Goal: Find specific page/section: Find specific page/section

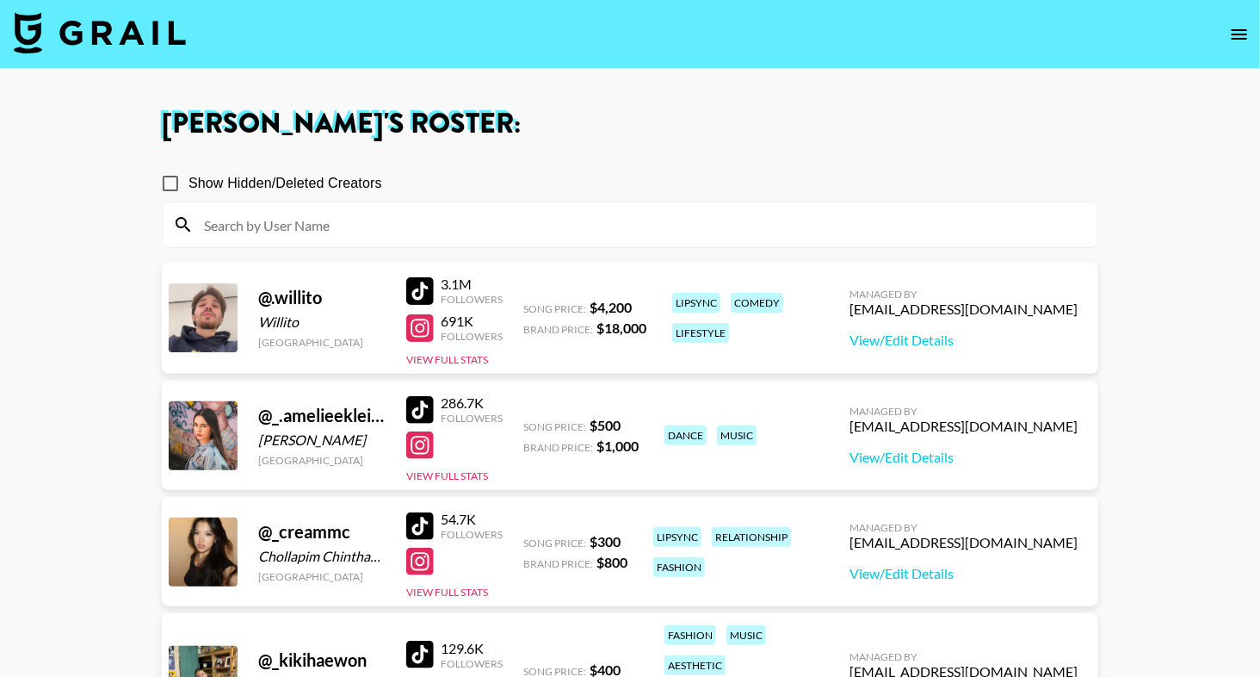
click at [94, 39] on img at bounding box center [100, 32] width 172 height 41
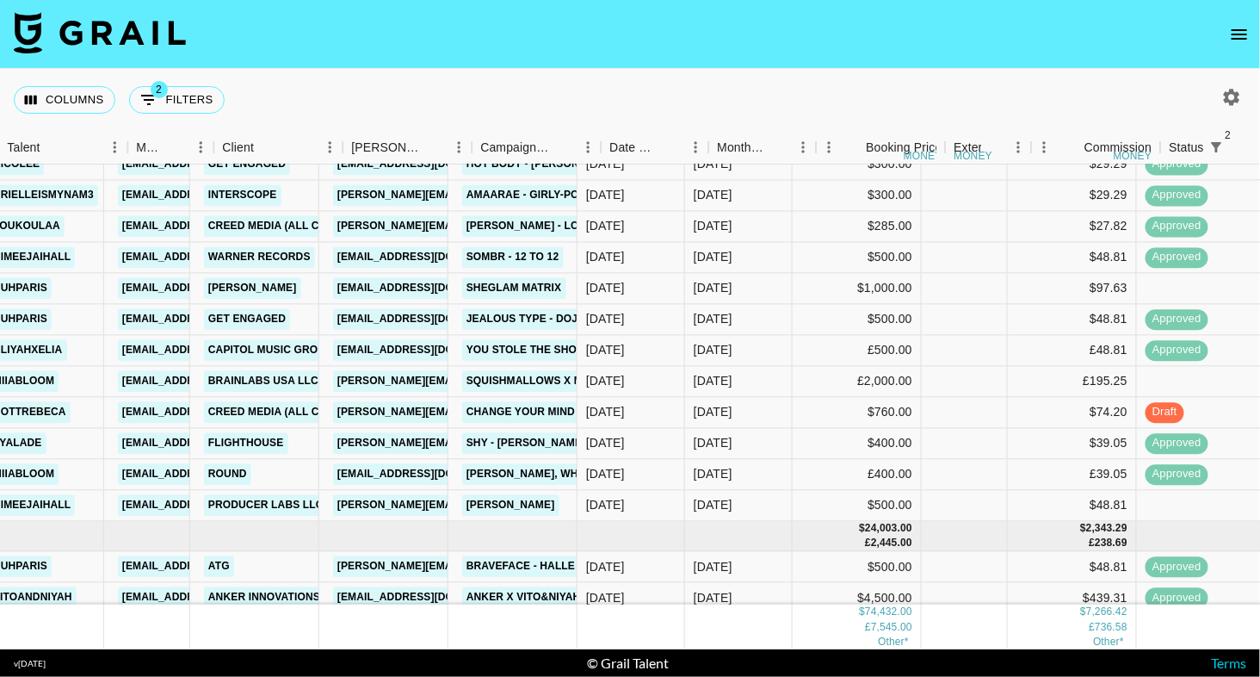
scroll to position [394, 406]
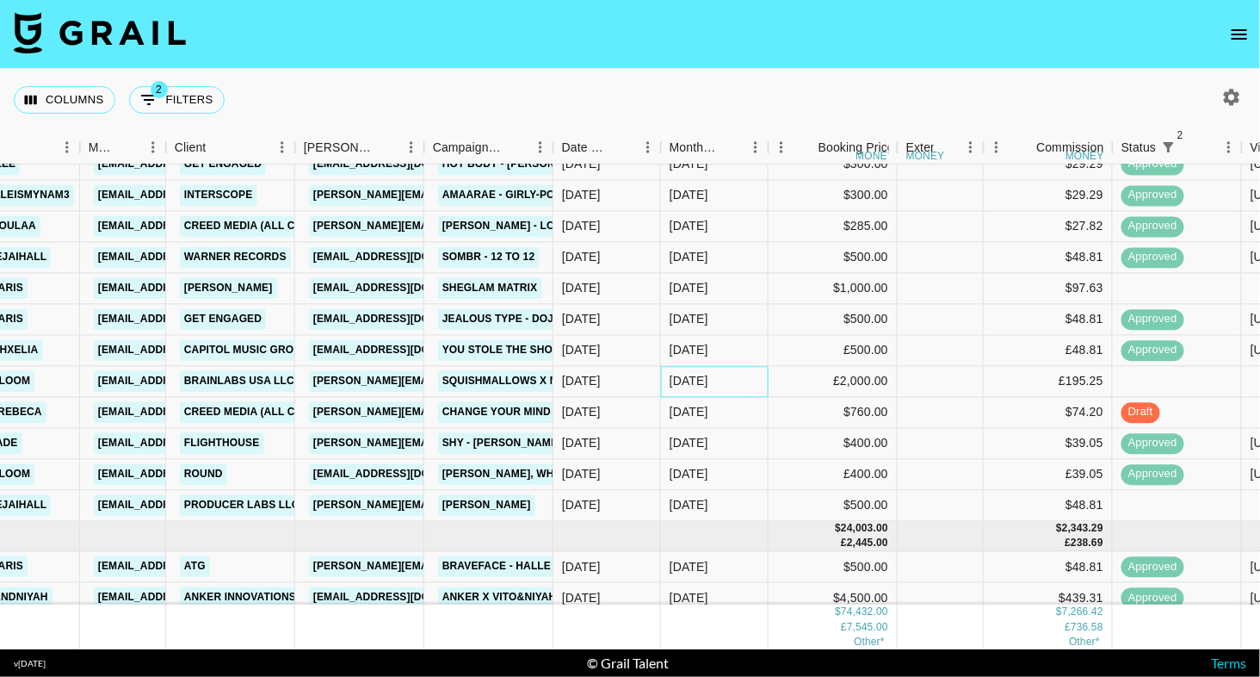
click at [682, 381] on div "[DATE]" at bounding box center [689, 381] width 39 height 17
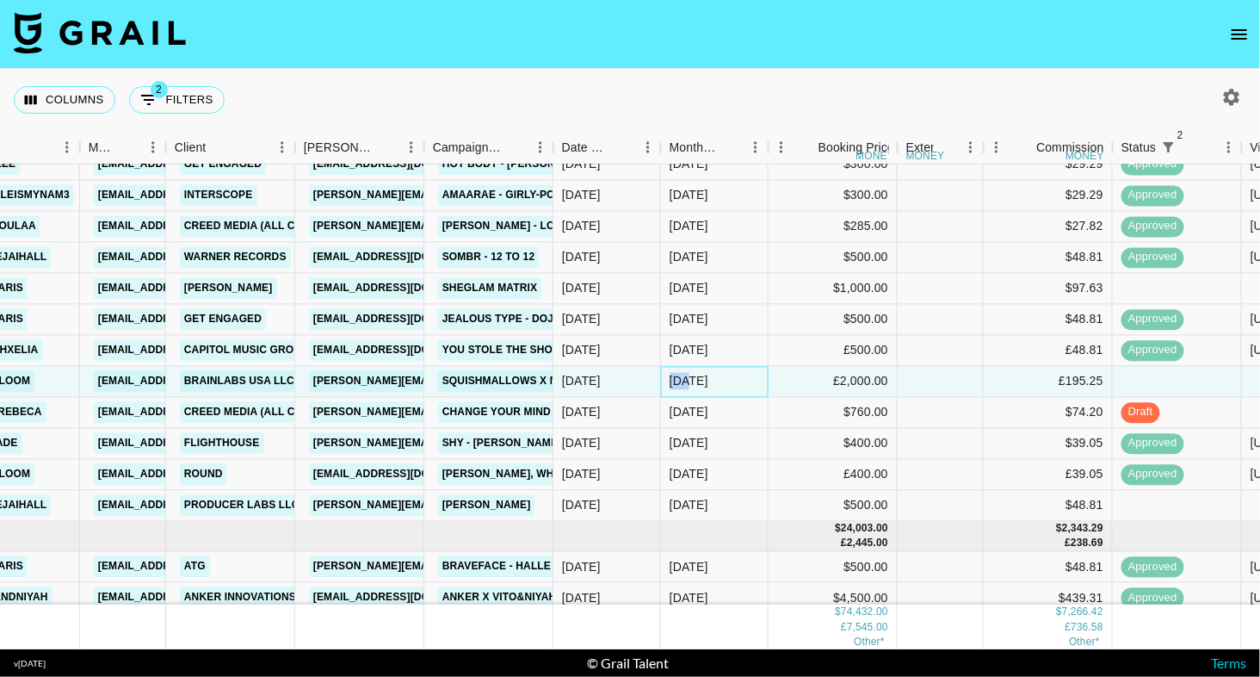
click at [682, 381] on div "[DATE]" at bounding box center [689, 381] width 39 height 17
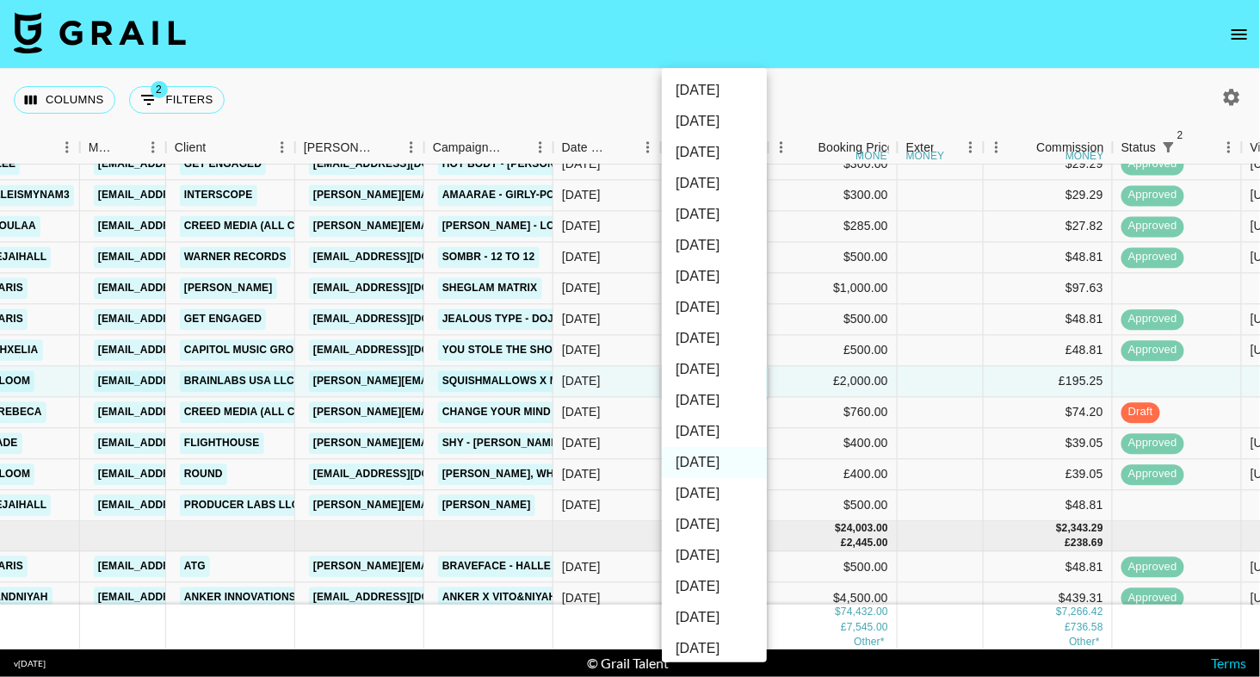
click at [716, 439] on li "[DATE]" at bounding box center [714, 431] width 105 height 31
type input "[DATE]"
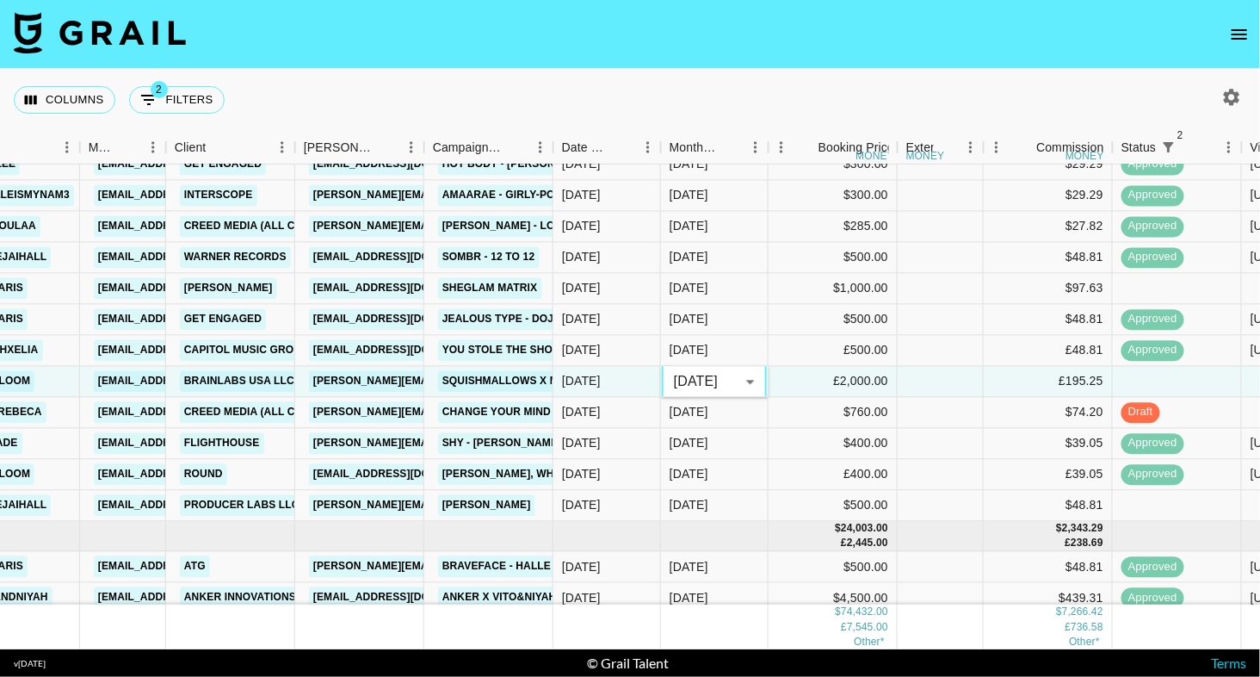
click at [790, 75] on div "Columns 2 Filters + Booking" at bounding box center [630, 100] width 1260 height 62
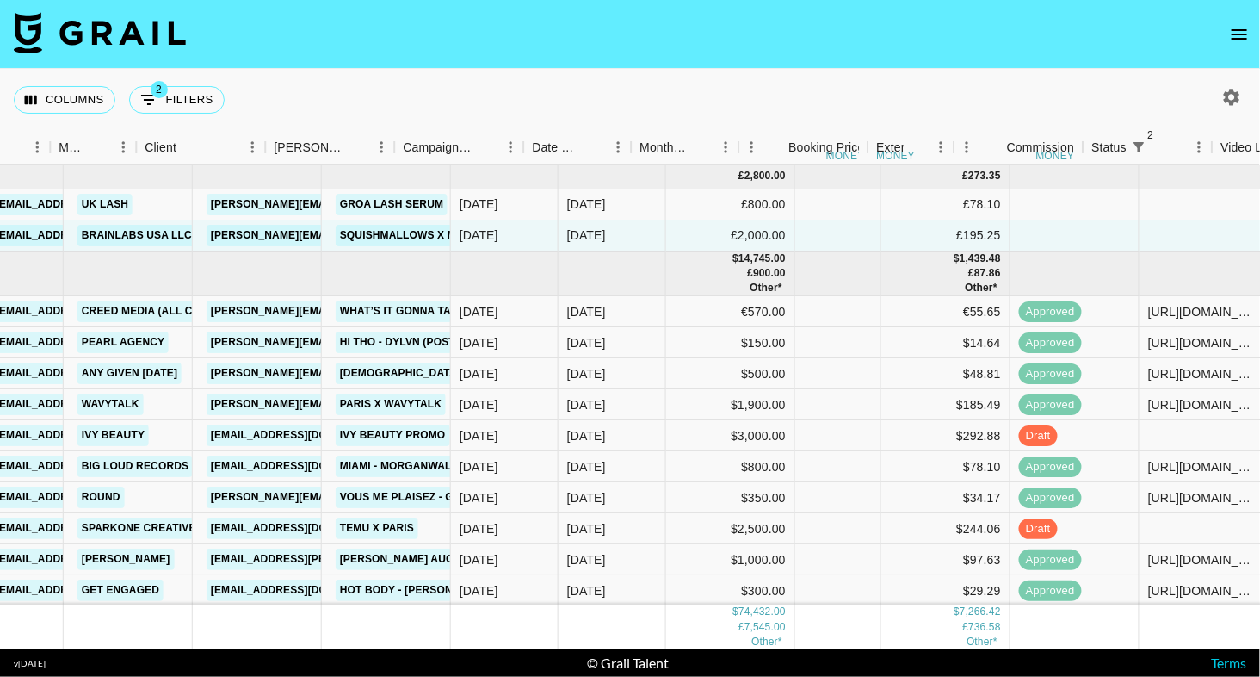
scroll to position [0, 511]
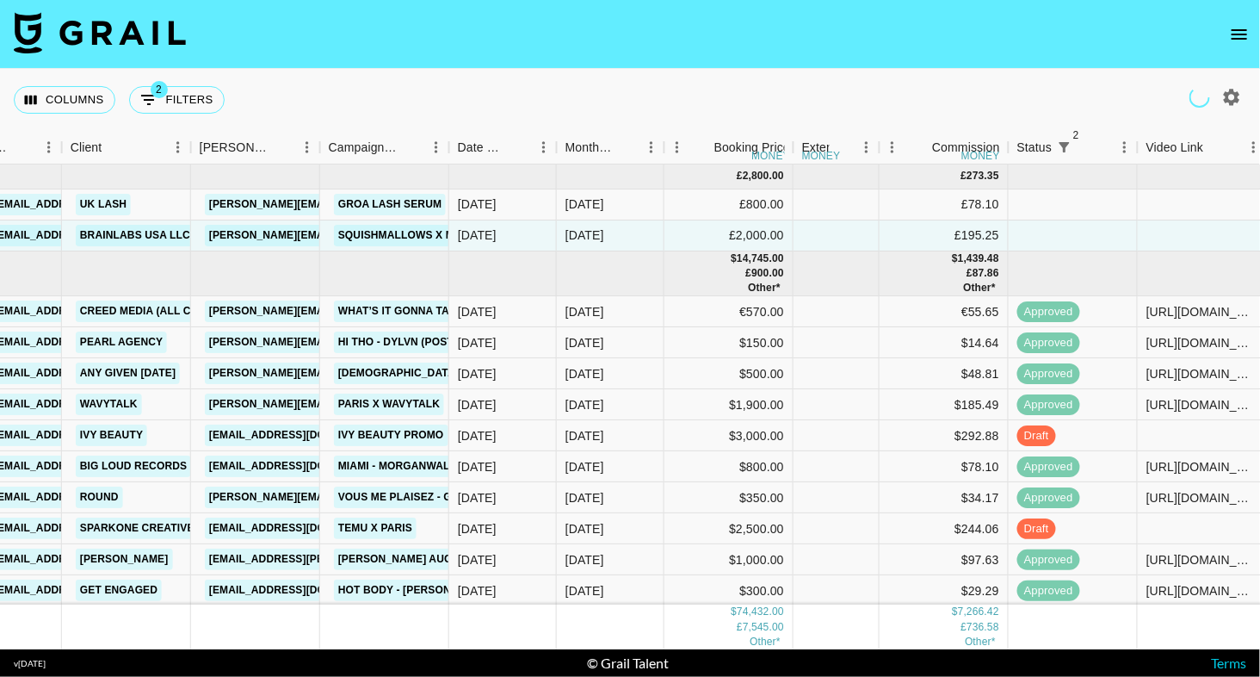
click at [1244, 24] on icon "open drawer" at bounding box center [1239, 34] width 21 height 21
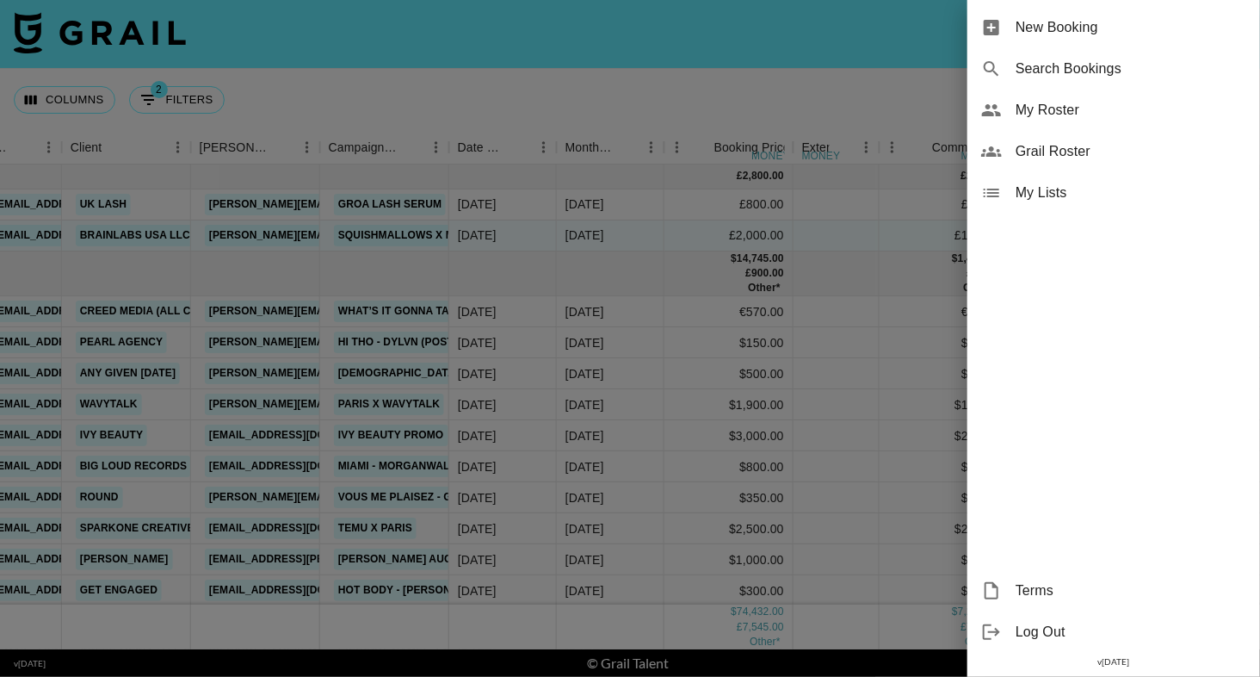
click at [889, 17] on div at bounding box center [630, 338] width 1260 height 677
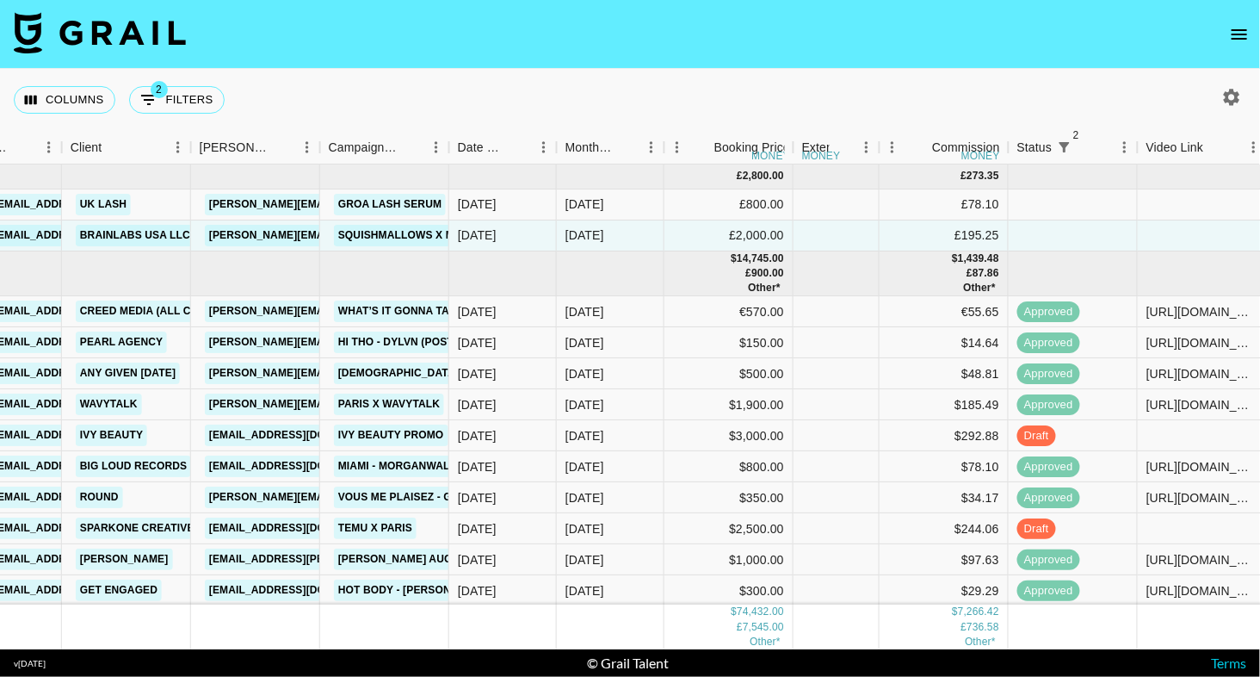
click at [1235, 32] on icon "open drawer" at bounding box center [1239, 34] width 21 height 21
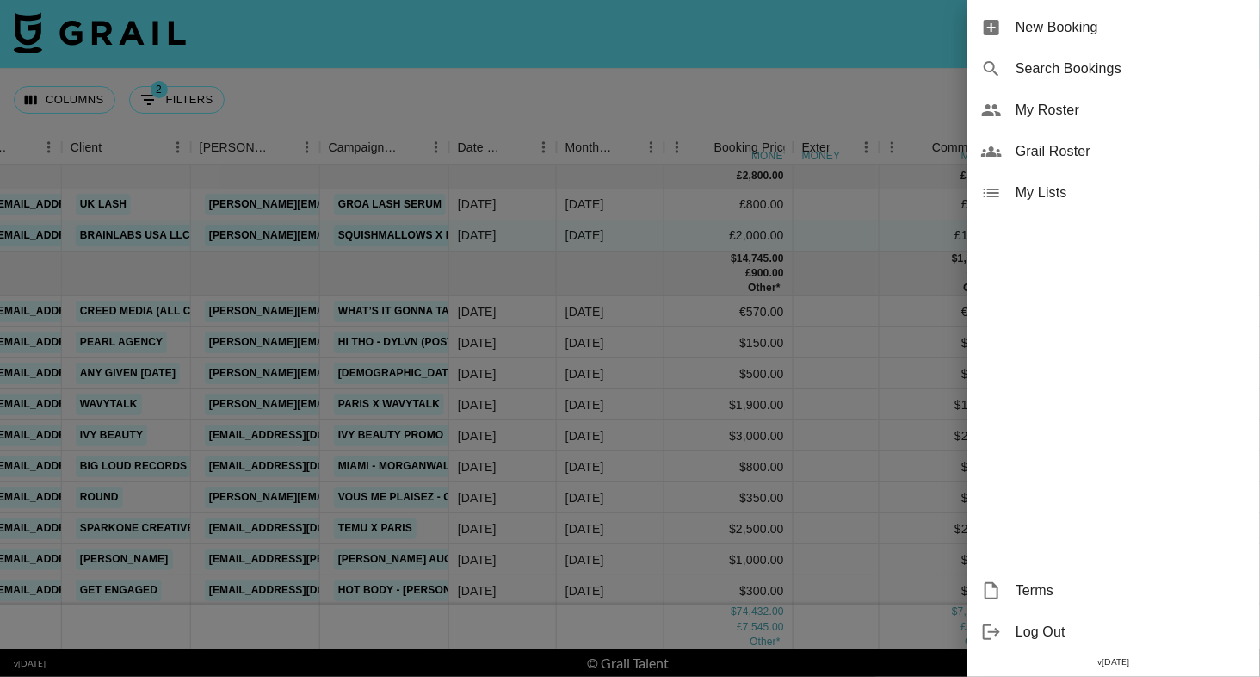
click at [1069, 108] on span "My Roster" at bounding box center [1131, 110] width 231 height 21
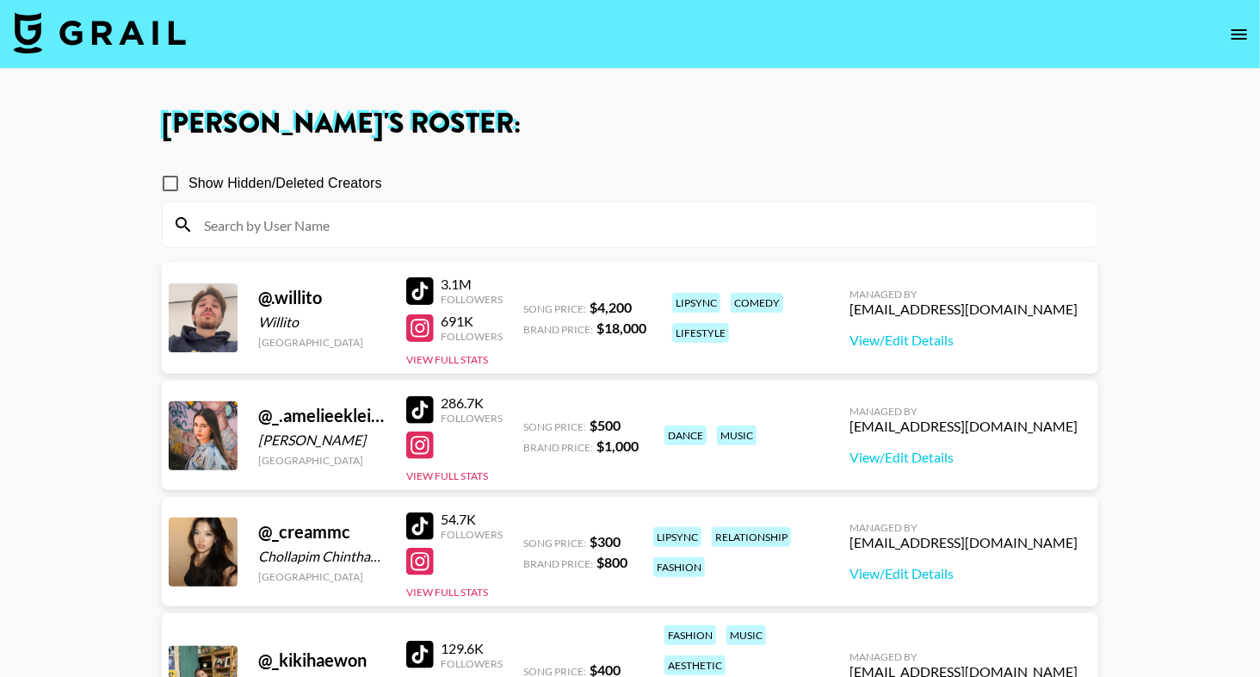
click at [595, 224] on input at bounding box center [641, 225] width 894 height 28
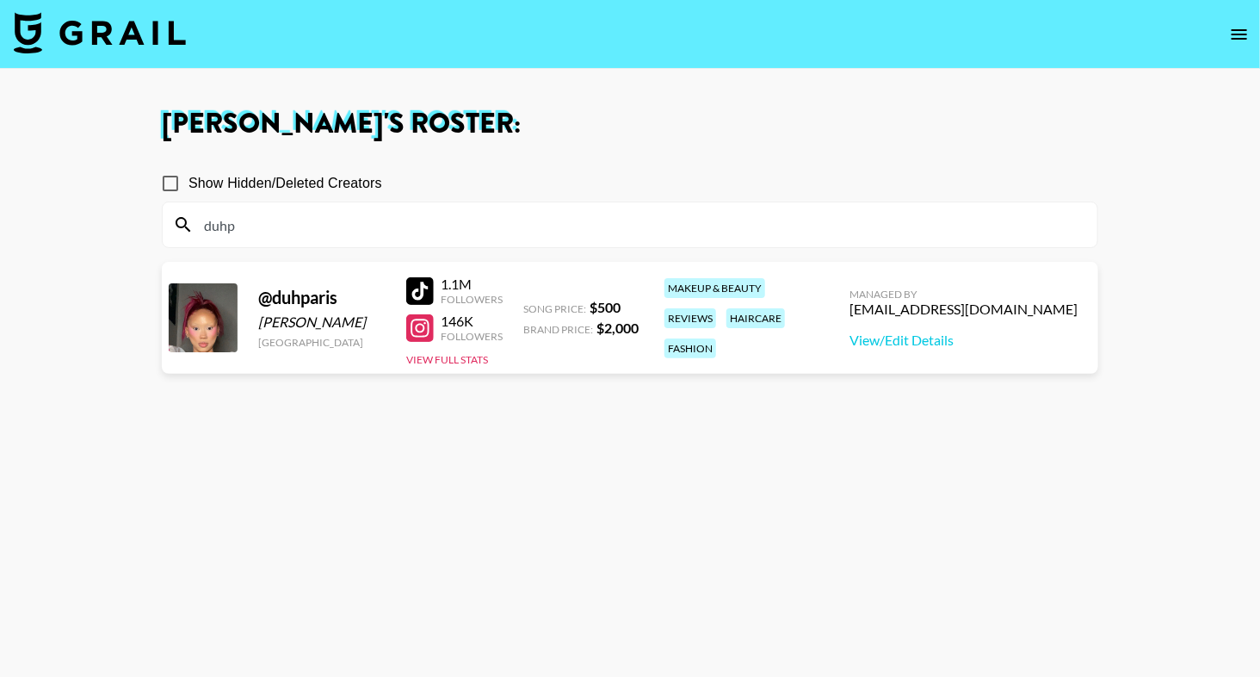
type input "duhp"
click at [533, 260] on section "Show Hidden/Deleted Creators duhp @ duhparis [PERSON_NAME][GEOGRAPHIC_DATA] 1.1…" at bounding box center [630, 421] width 937 height 539
click at [429, 341] on div "146K Followers" at bounding box center [454, 328] width 96 height 30
click at [427, 330] on div at bounding box center [420, 328] width 28 height 28
click at [84, 41] on img at bounding box center [100, 32] width 172 height 41
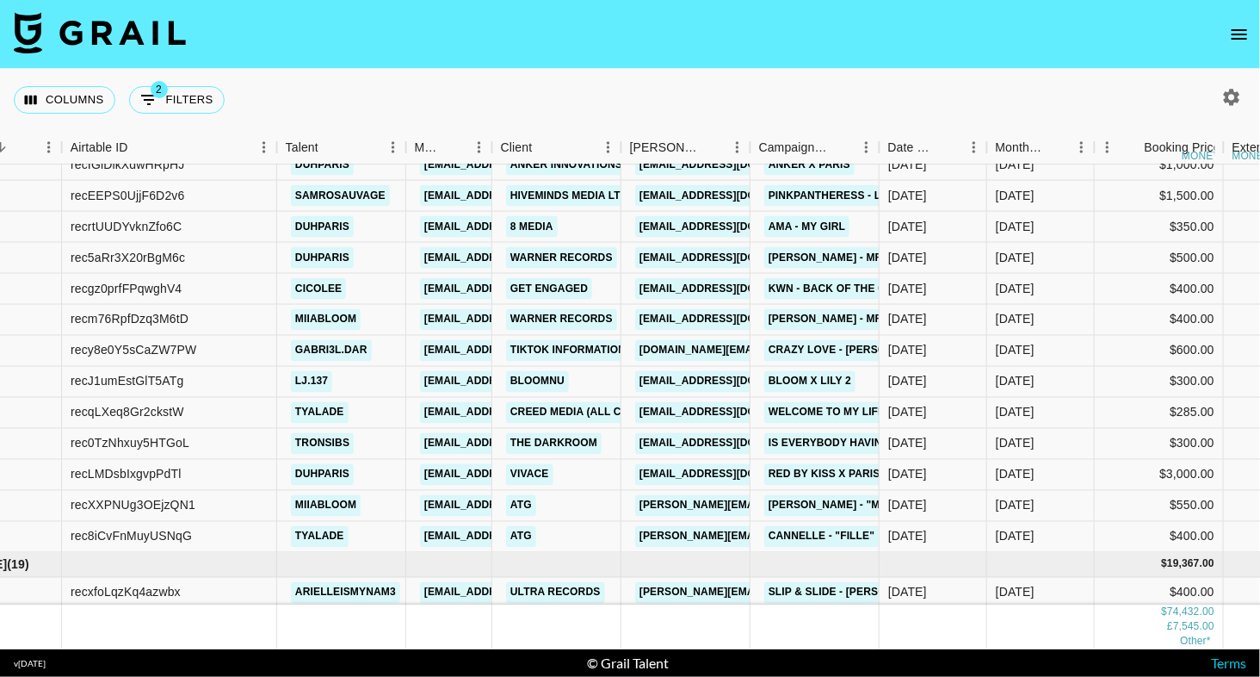
scroll to position [2046, 80]
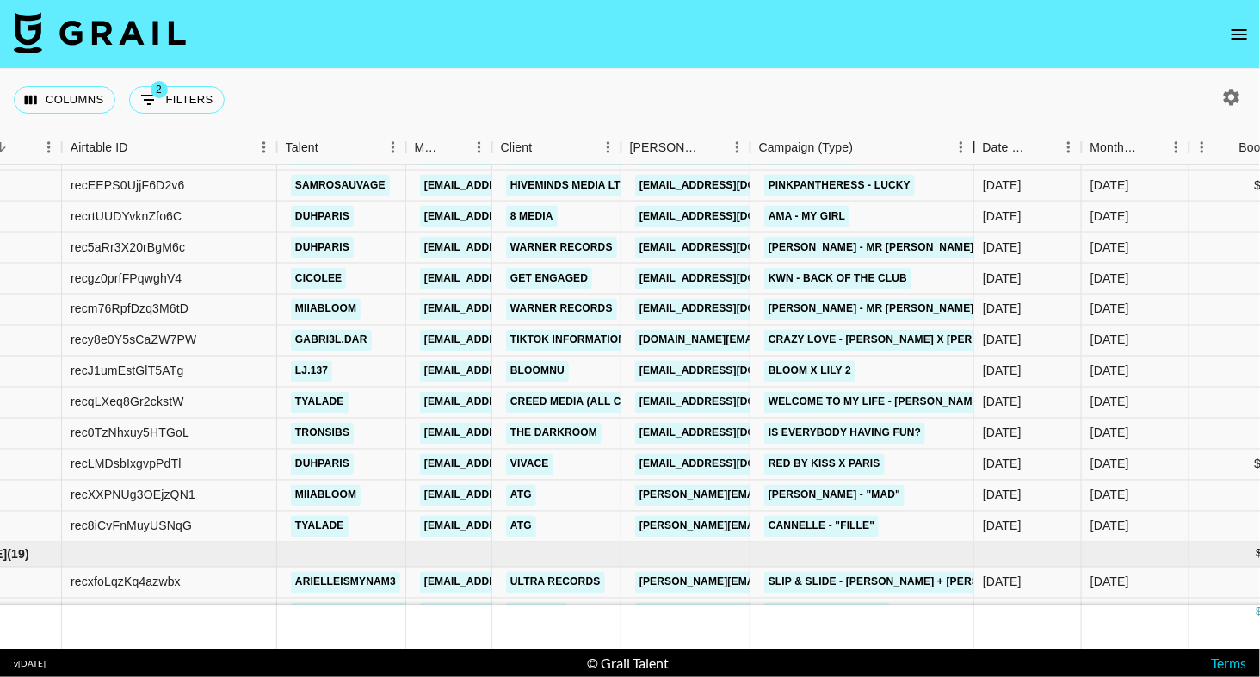
drag, startPoint x: 879, startPoint y: 145, endPoint x: 978, endPoint y: 137, distance: 99.3
click at [978, 137] on div "Campaign (Type)" at bounding box center [974, 148] width 21 height 34
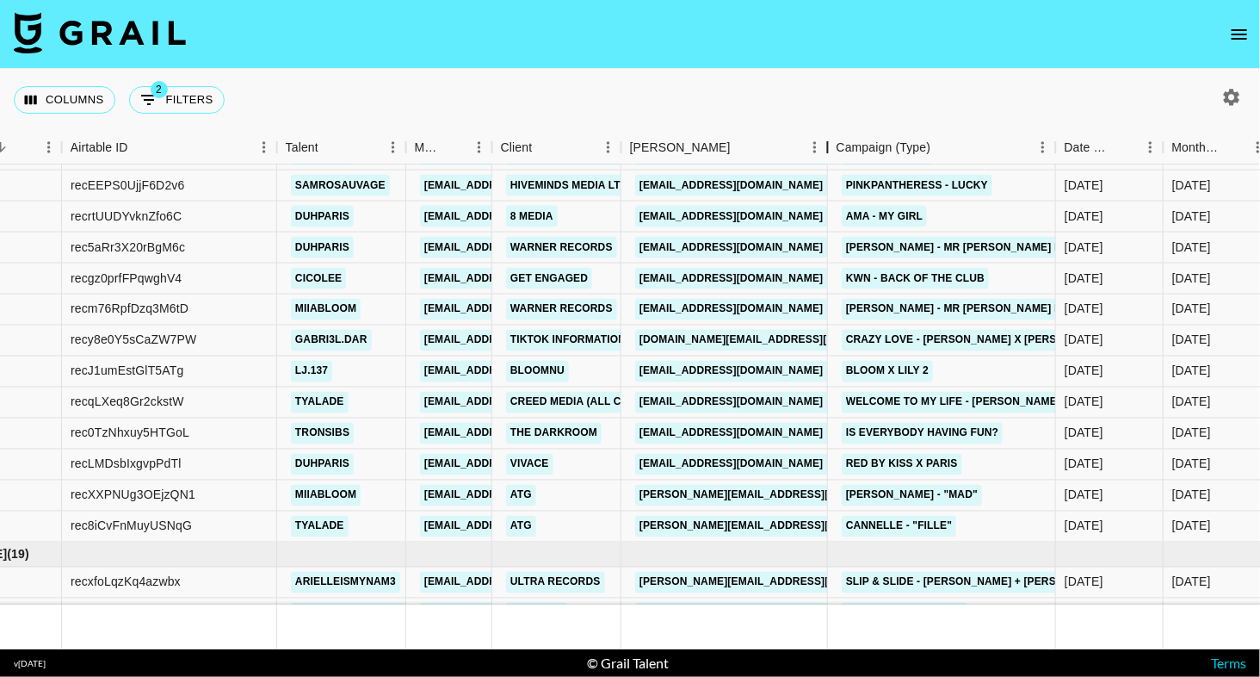
drag, startPoint x: 751, startPoint y: 155, endPoint x: 827, endPoint y: 152, distance: 75.8
click at [827, 152] on div "Booker" at bounding box center [828, 148] width 21 height 34
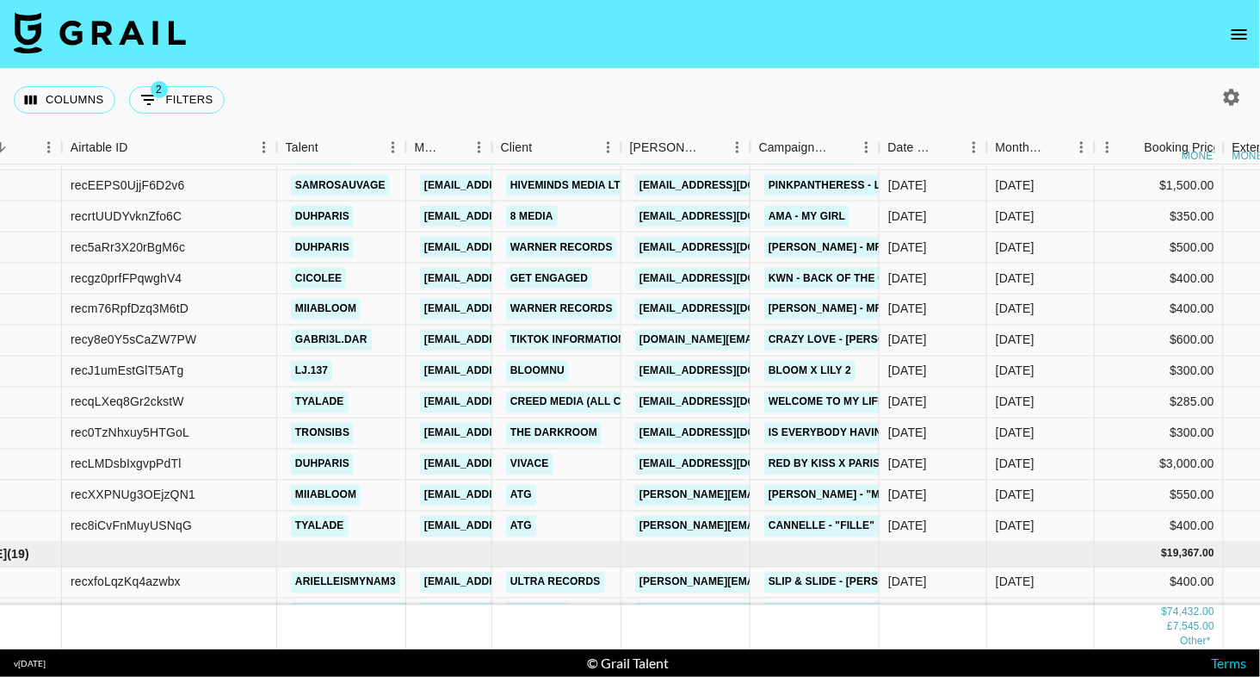
click at [1226, 50] on nav at bounding box center [630, 34] width 1260 height 69
click at [1248, 41] on icon "open drawer" at bounding box center [1239, 34] width 21 height 21
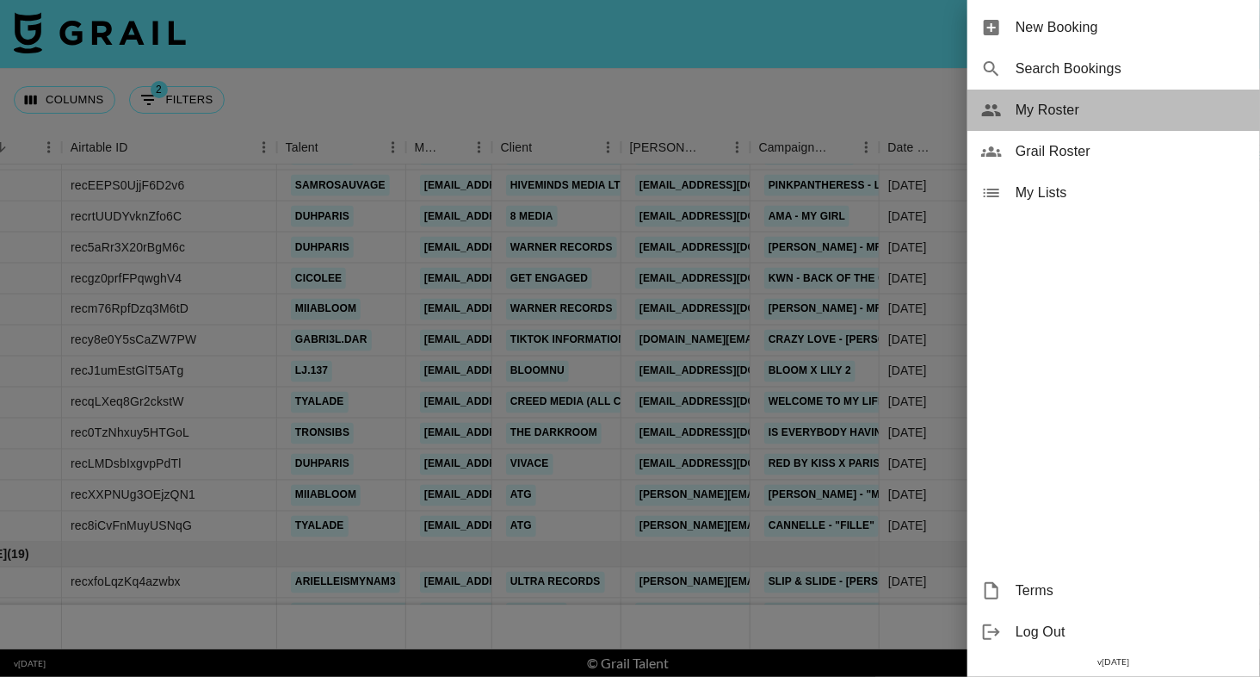
click at [1048, 117] on span "My Roster" at bounding box center [1131, 110] width 231 height 21
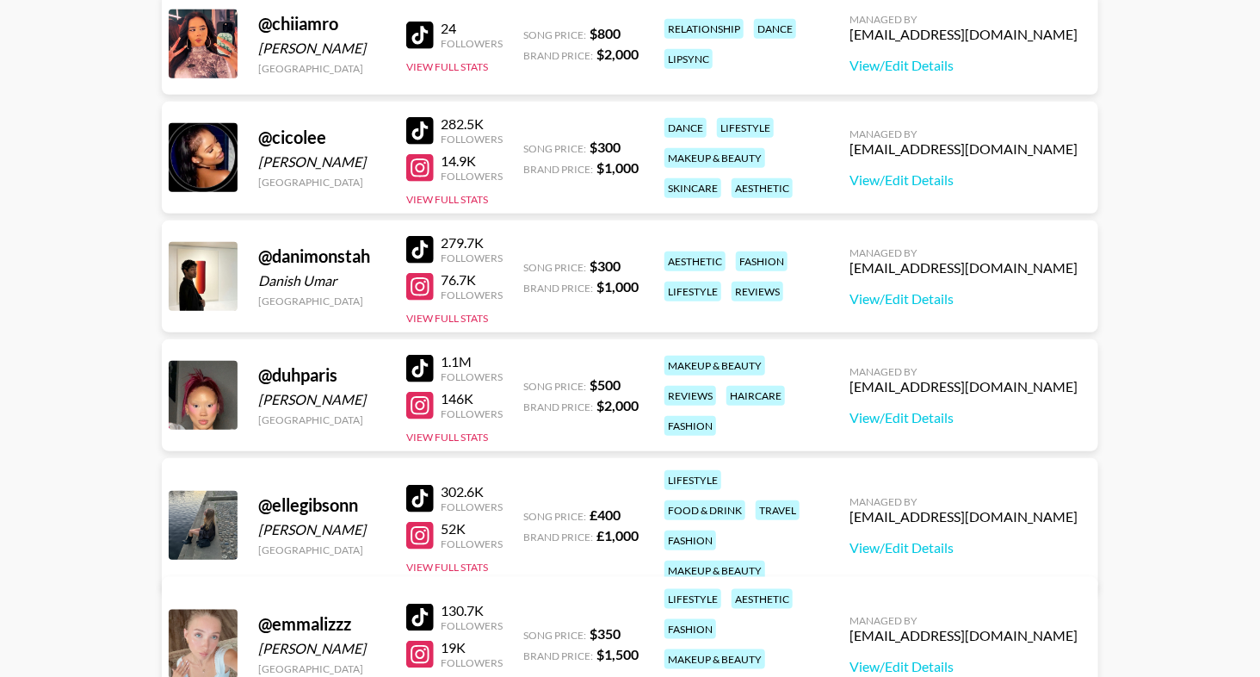
scroll to position [3335, 0]
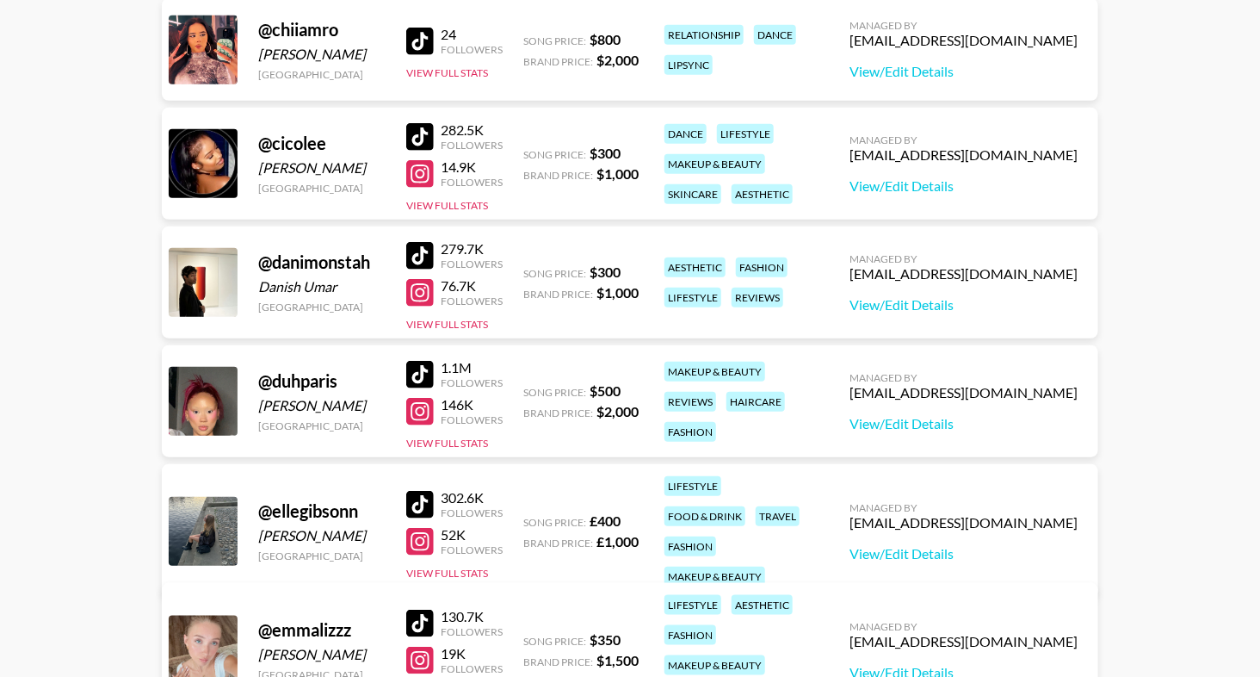
click at [423, 139] on div at bounding box center [420, 137] width 28 height 28
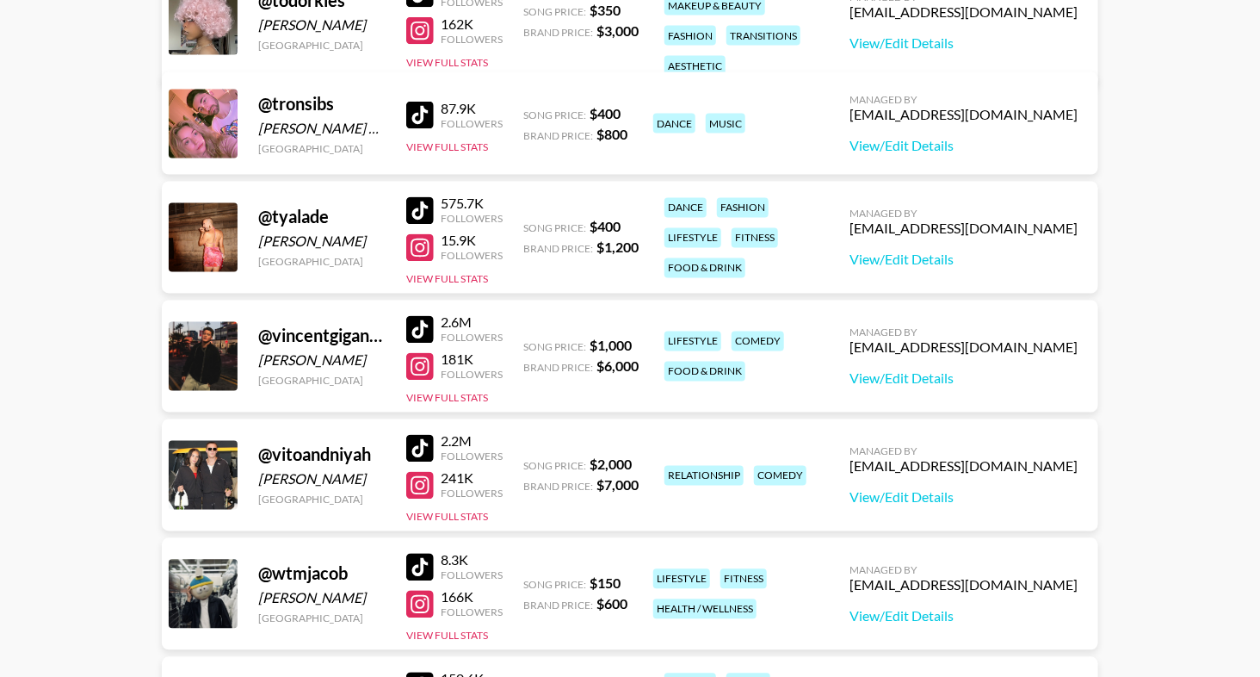
scroll to position [9902, 0]
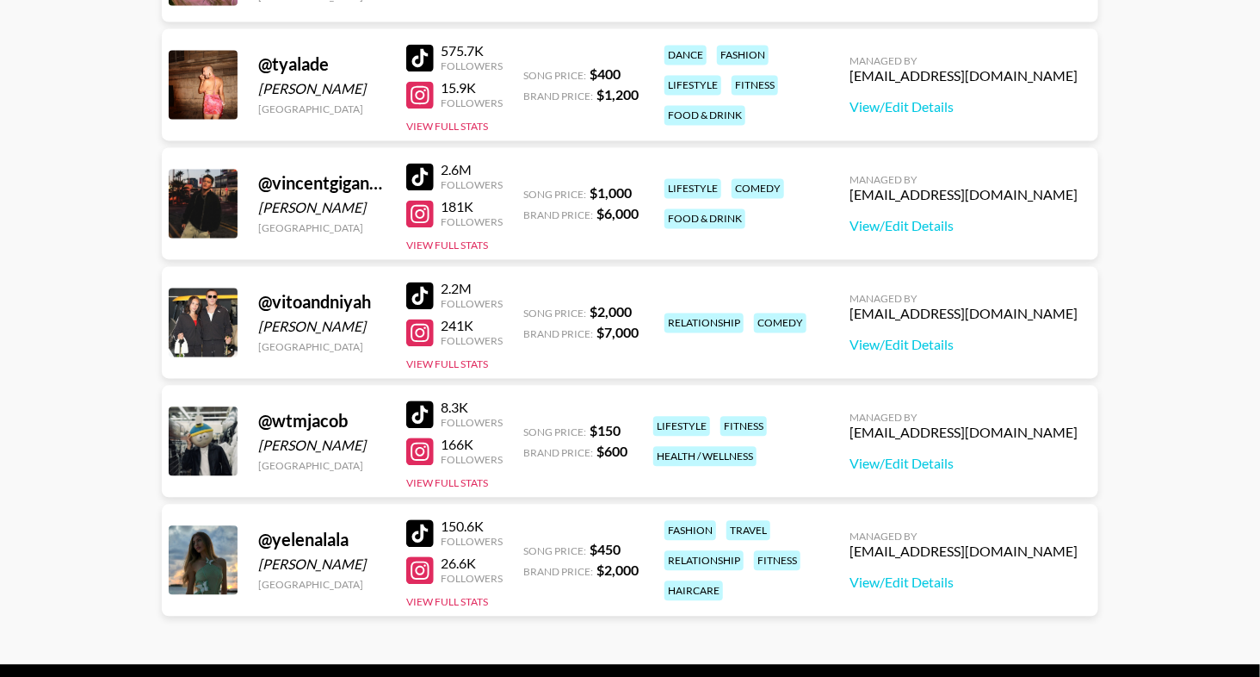
click at [424, 180] on div at bounding box center [420, 178] width 28 height 28
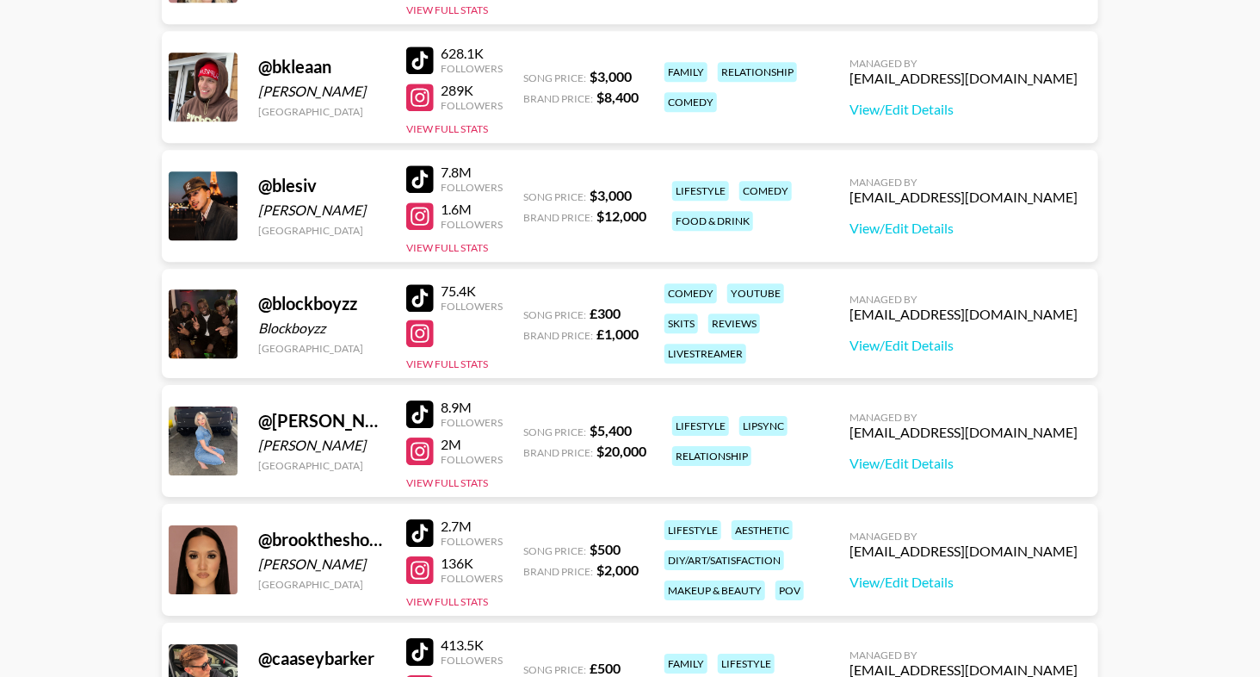
scroll to position [2096, 0]
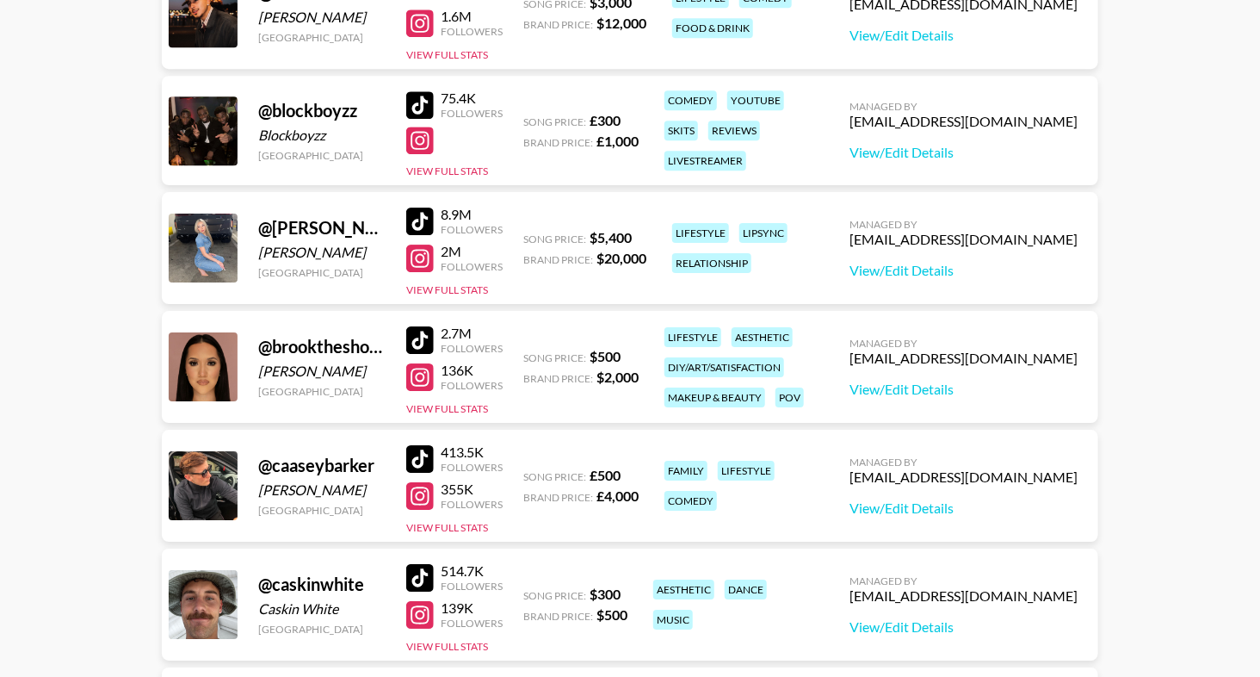
scroll to position [2517, 0]
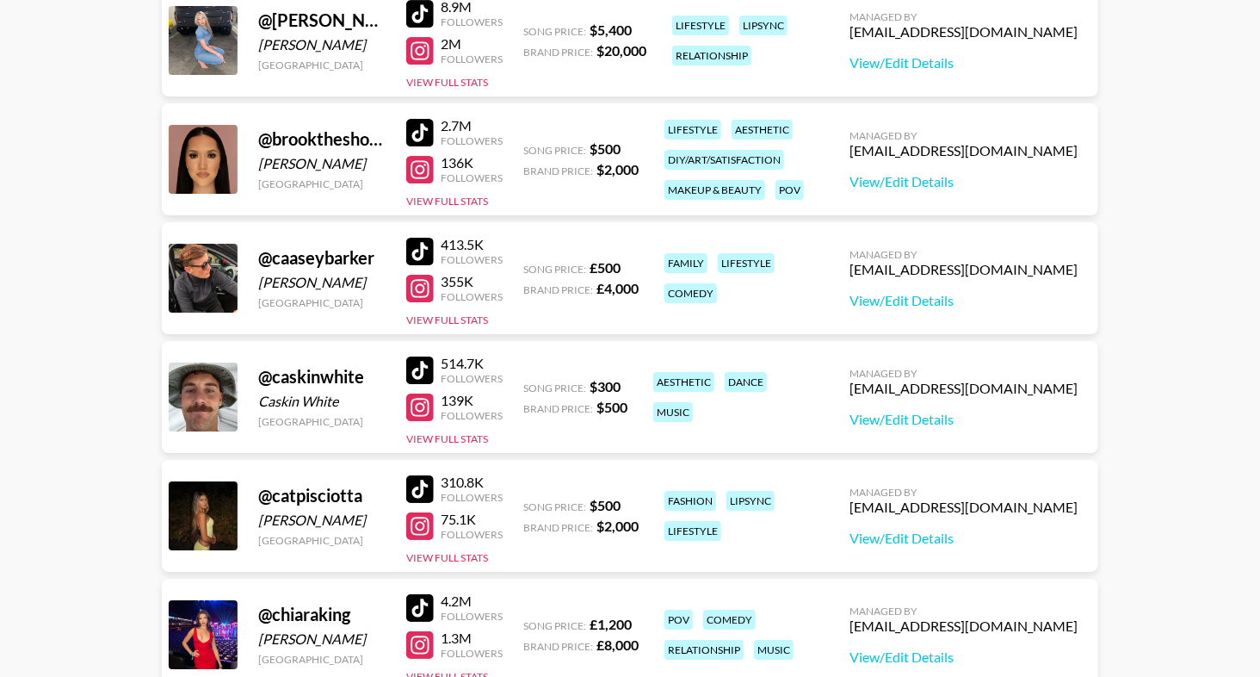
click at [422, 257] on div at bounding box center [420, 252] width 28 height 28
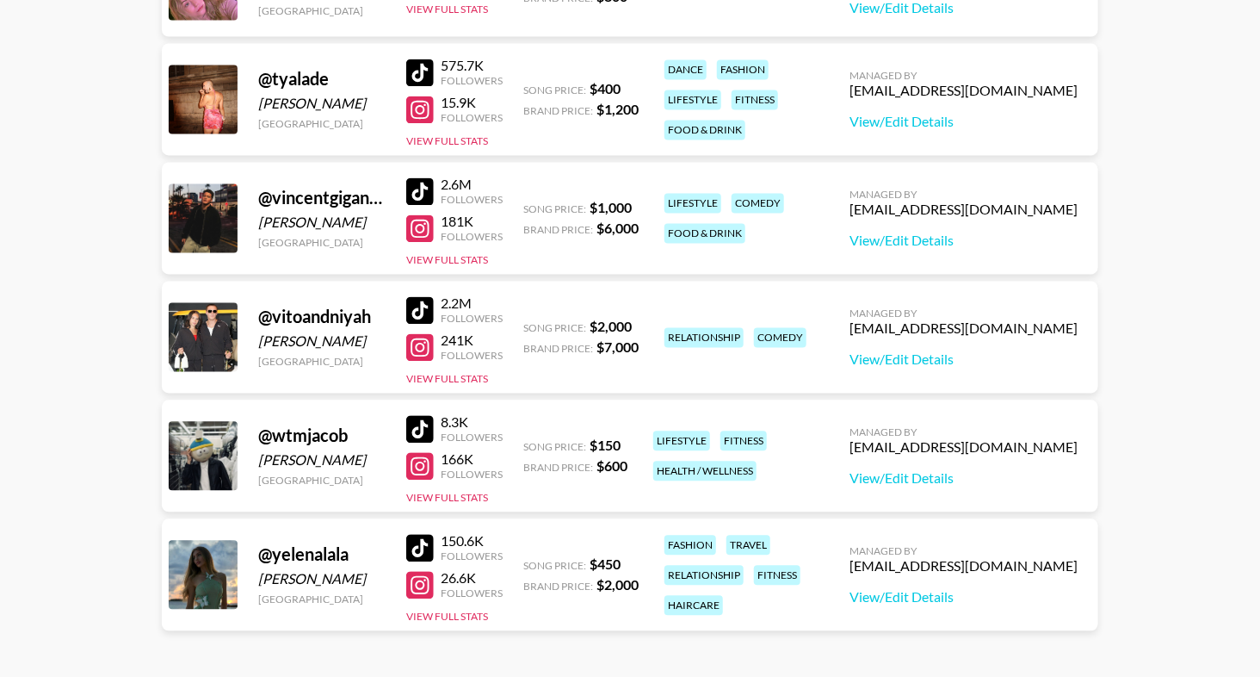
scroll to position [9889, 0]
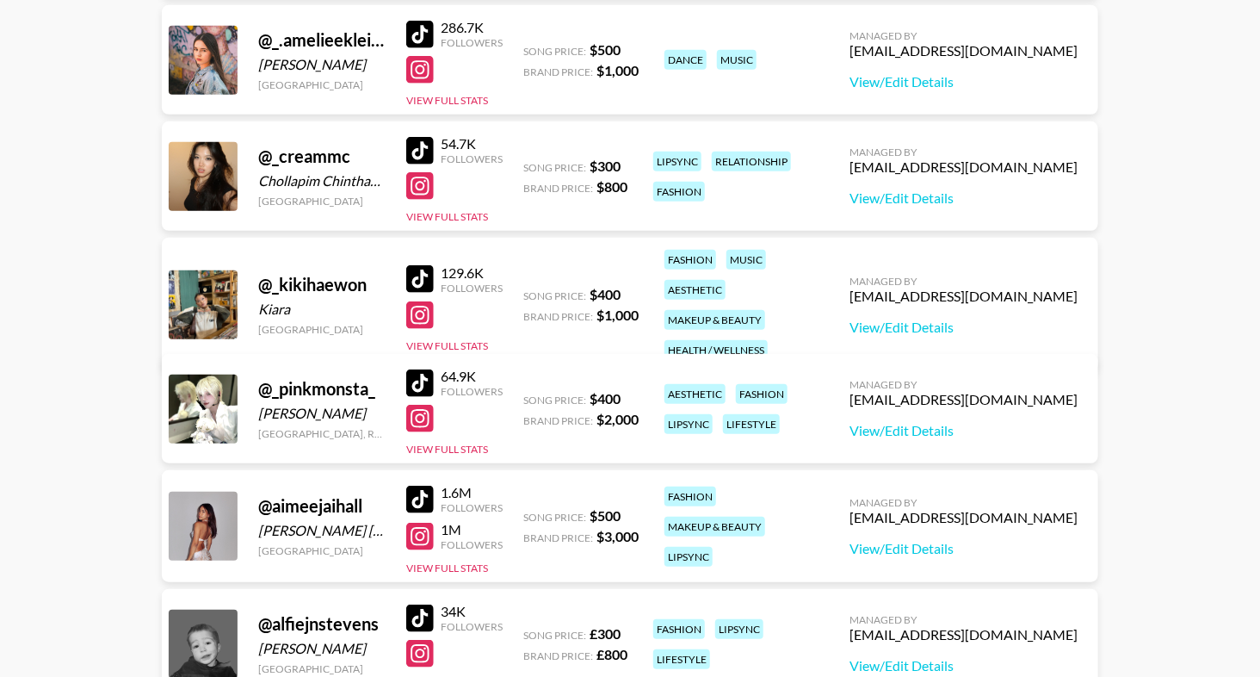
scroll to position [0, 0]
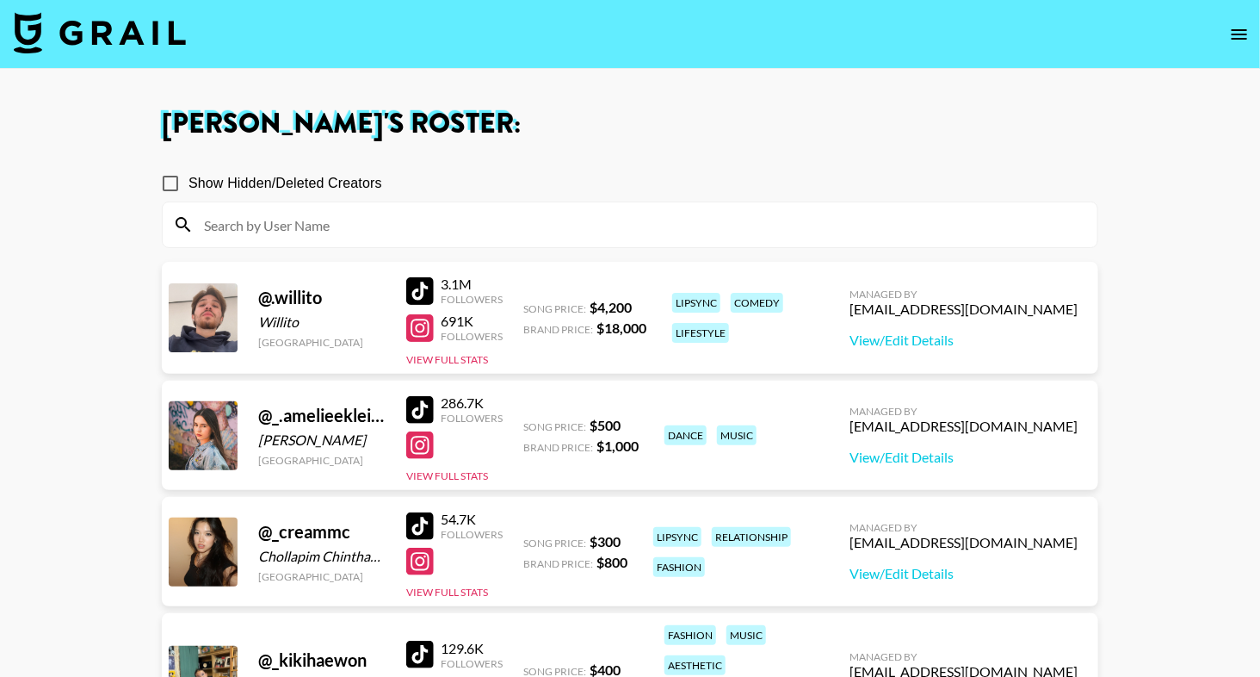
click at [276, 227] on input at bounding box center [641, 225] width 894 height 28
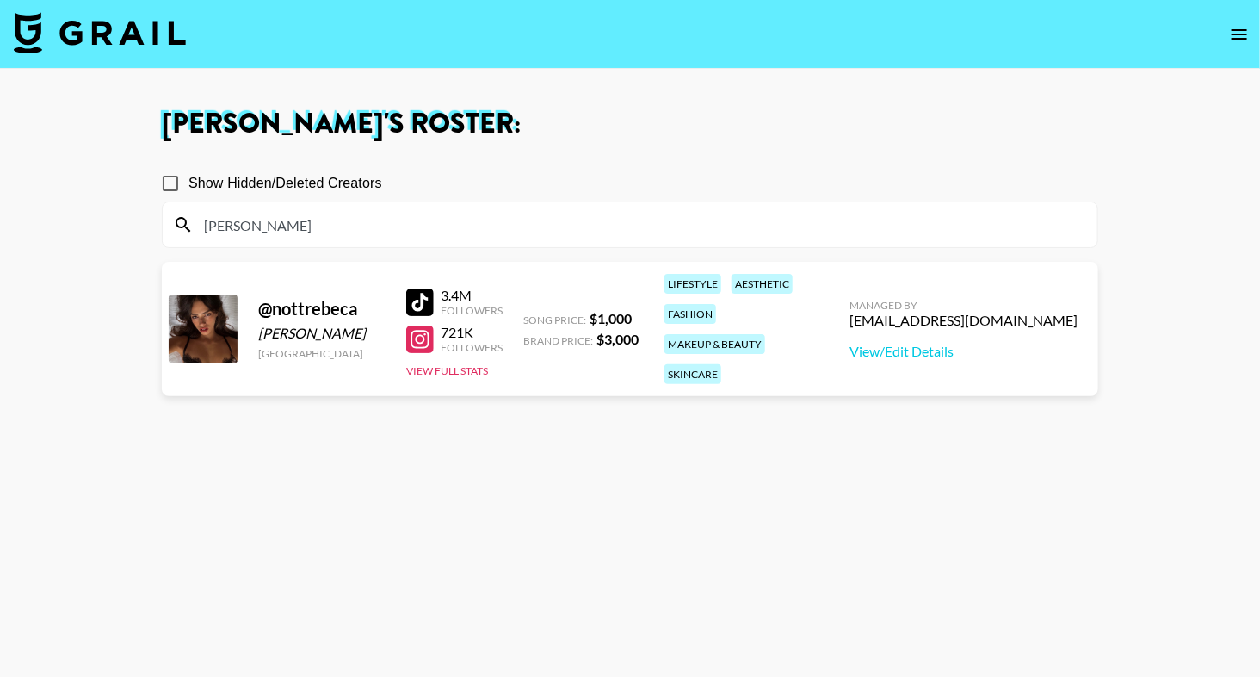
click at [423, 292] on div at bounding box center [420, 302] width 28 height 28
click at [417, 328] on div at bounding box center [420, 339] width 28 height 28
click at [344, 238] on input "[PERSON_NAME]" at bounding box center [641, 225] width 894 height 28
type input "emm"
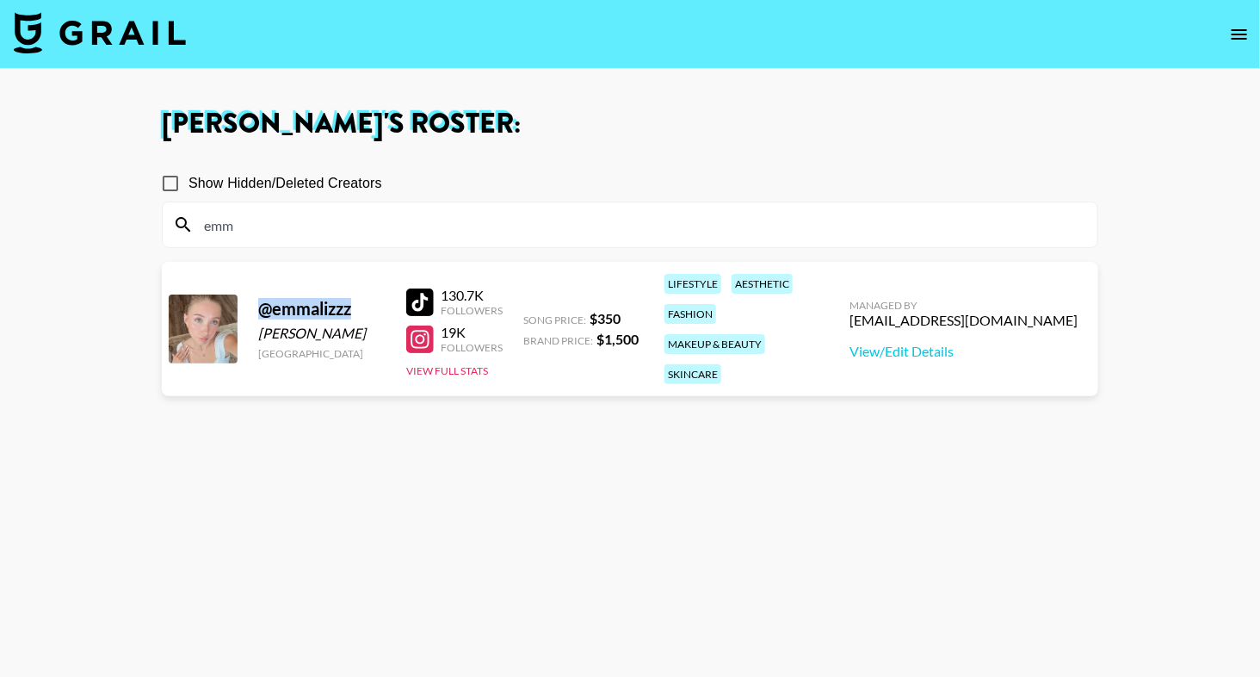
drag, startPoint x: 351, startPoint y: 296, endPoint x: 263, endPoint y: 291, distance: 88.8
click at [263, 298] on div "@ emmalizzz" at bounding box center [321, 309] width 127 height 22
copy div "@ emmalizzz"
click at [0, 0] on section "[PERSON_NAME] 's Roster: Show Hidden/Deleted Creators emm @ emmalizzz [PERSON_N…" at bounding box center [630, 400] width 1260 height 801
click at [426, 288] on div at bounding box center [420, 302] width 28 height 28
